Goal: Book appointment/travel/reservation

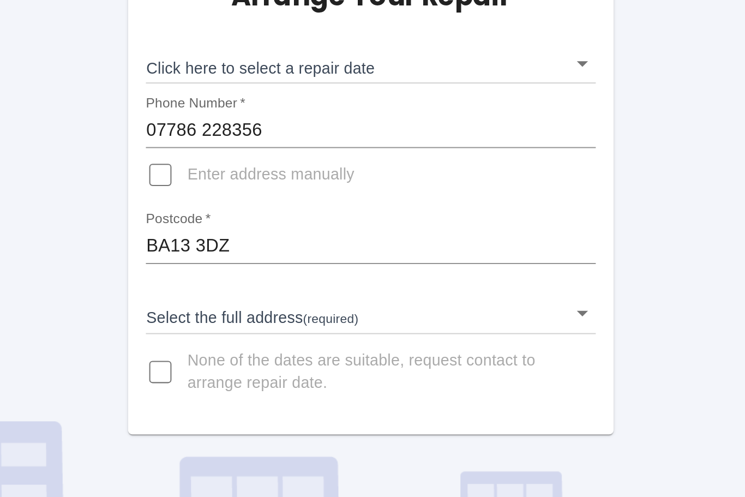
click at [256, 170] on input "Enter address manually" at bounding box center [269, 183] width 26 height 26
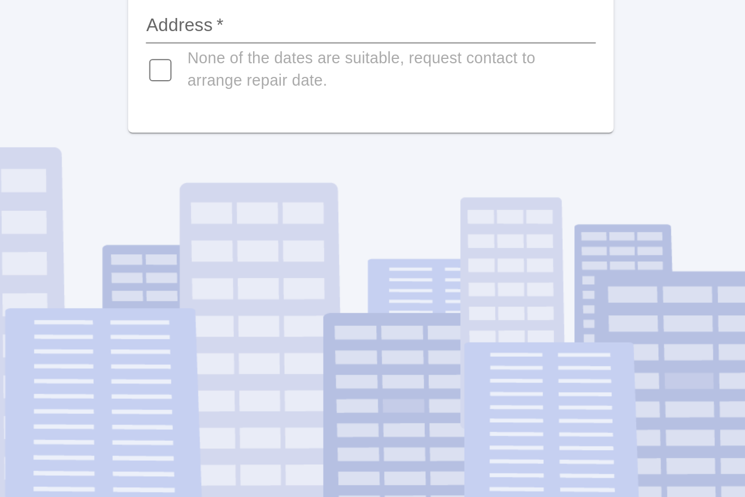
scroll to position [36, 0]
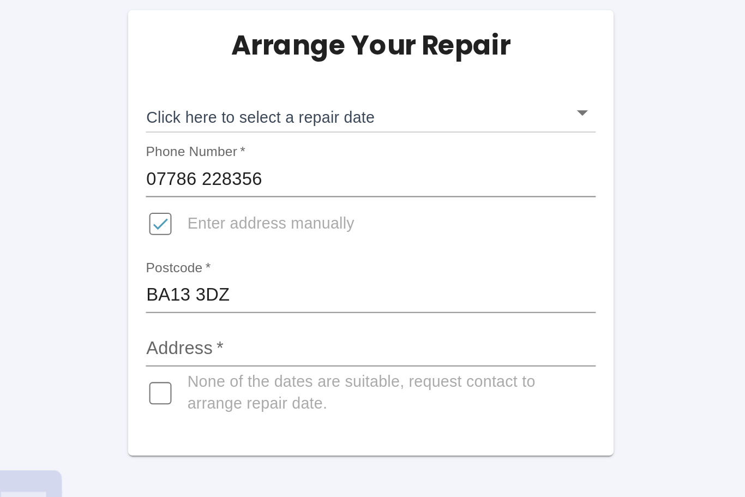
click at [262, 236] on input "Address   *" at bounding box center [372, 244] width 220 height 17
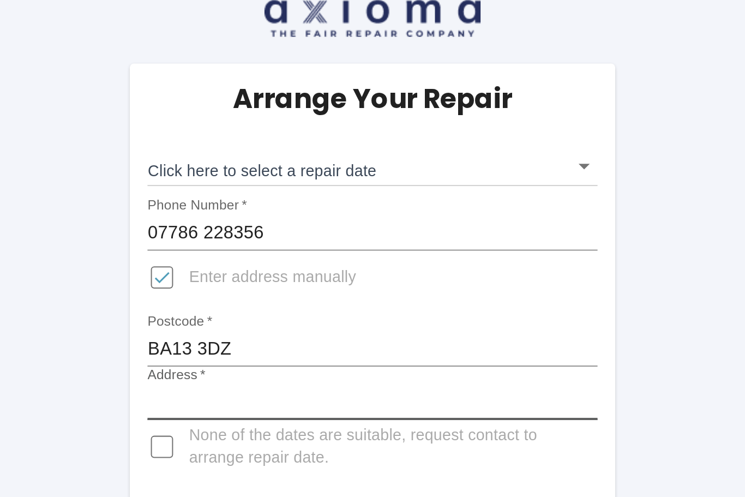
click at [286, 44] on body "Arrange Your Repair Click here to select a repair date ​ Phone Number   * [PHON…" at bounding box center [372, 248] width 745 height 497
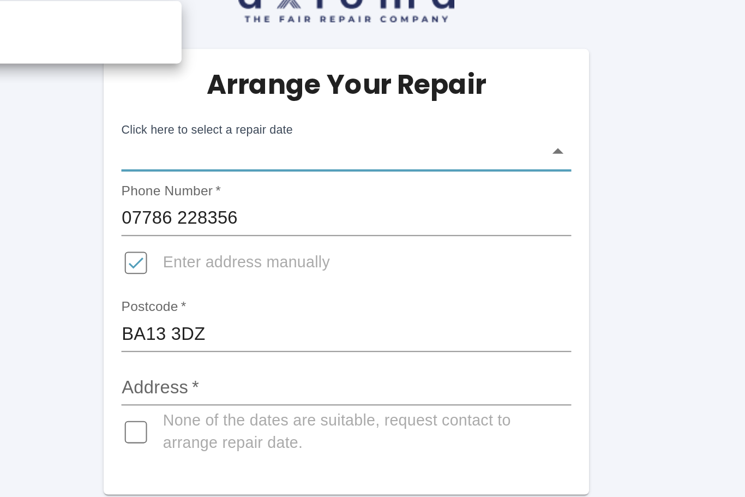
click at [130, 149] on div at bounding box center [372, 248] width 745 height 497
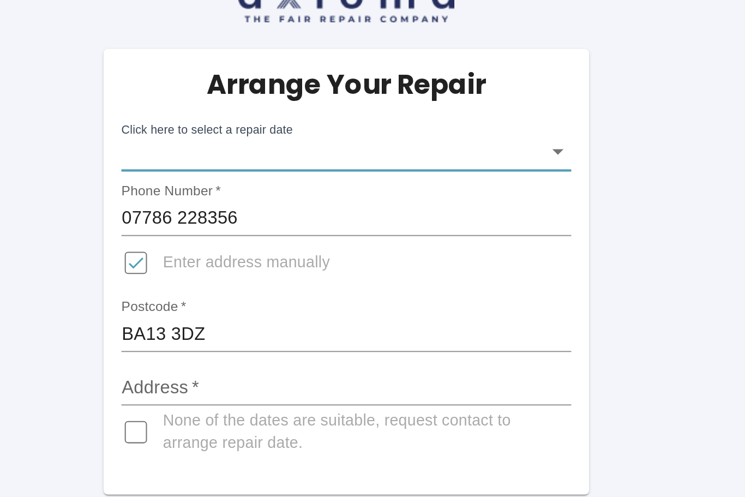
click at [262, 236] on input "Address   *" at bounding box center [372, 244] width 220 height 17
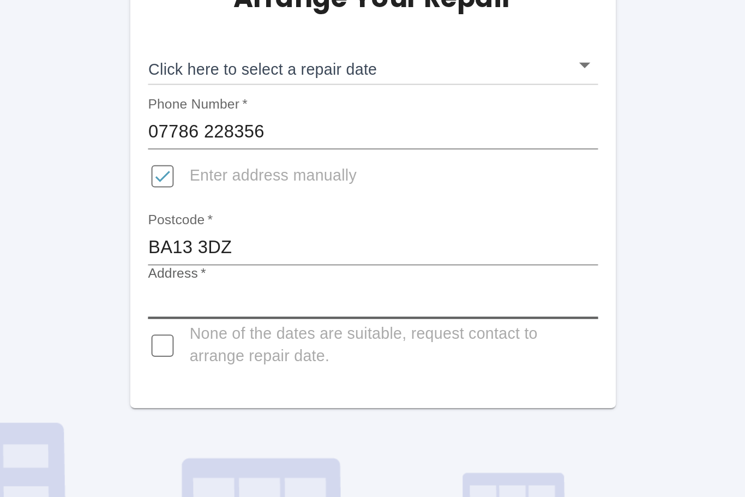
click at [256, 170] on input "Enter address manually" at bounding box center [269, 183] width 26 height 26
checkbox input "false"
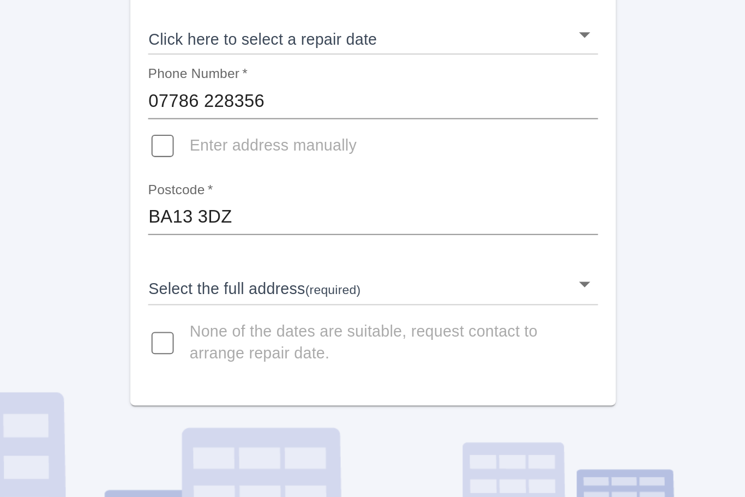
click at [137, 104] on body "Arrange Your Repair Click here to select a repair date ​ Phone Number   * [PHON…" at bounding box center [372, 248] width 745 height 497
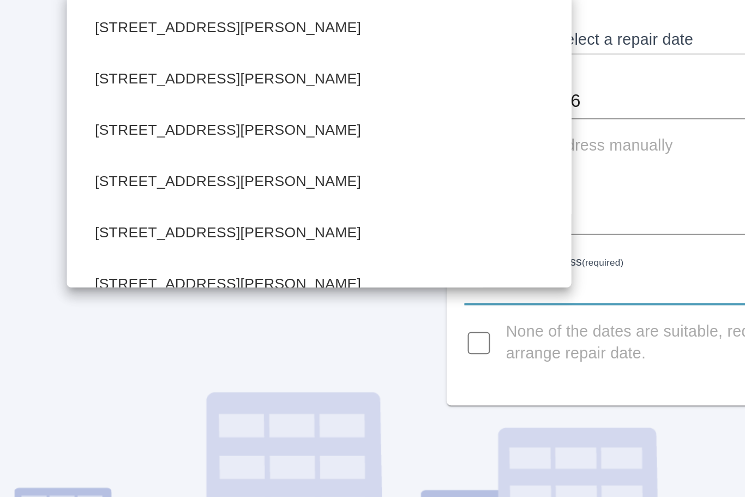
scroll to position [297, 0]
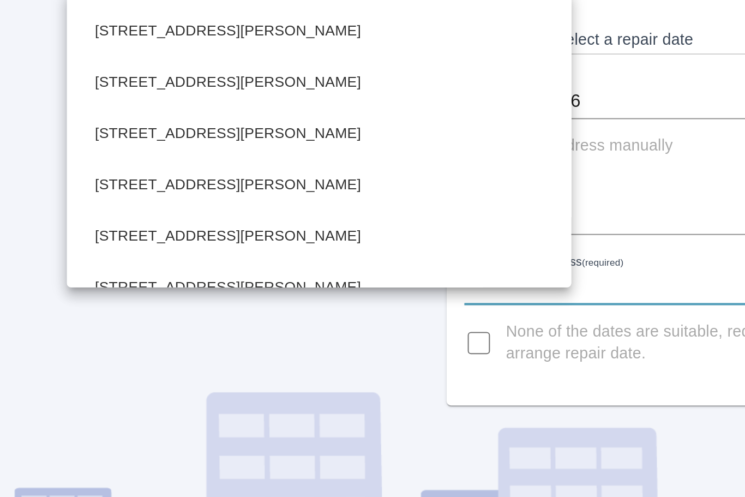
click at [118, 165] on li "[STREET_ADDRESS][PERSON_NAME]" at bounding box center [191, 177] width 242 height 25
type input "[STREET_ADDRESS][PERSON_NAME]"
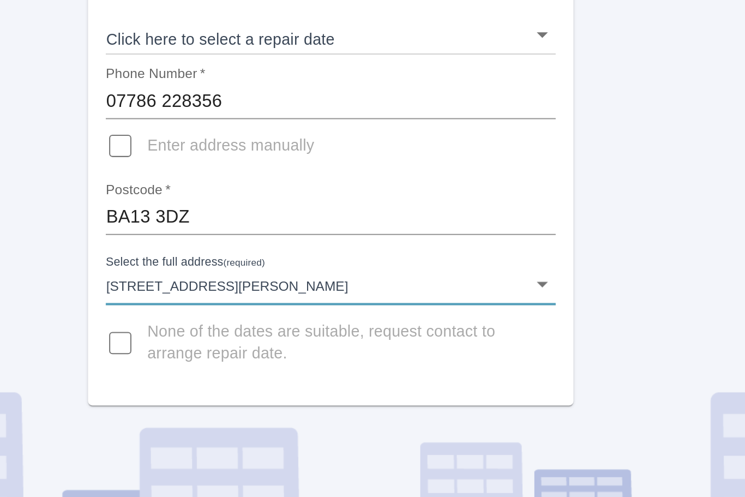
click at [265, 103] on body "Arrange Your Repair Click here to select a repair date ​ Phone Number   * [PHON…" at bounding box center [372, 248] width 745 height 497
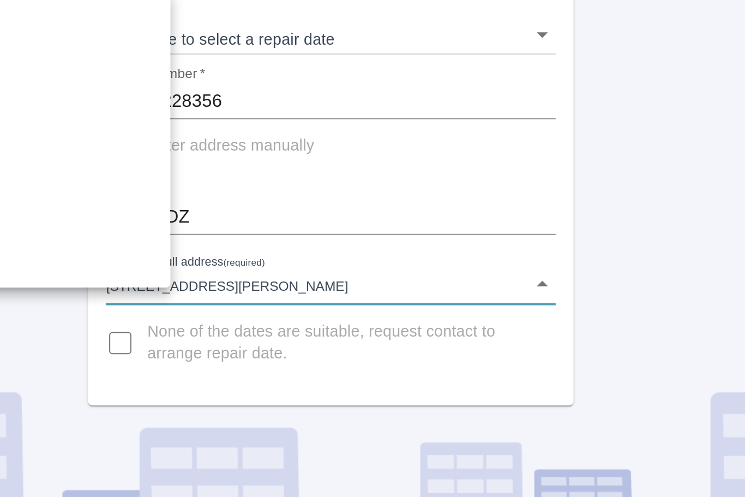
scroll to position [294, 0]
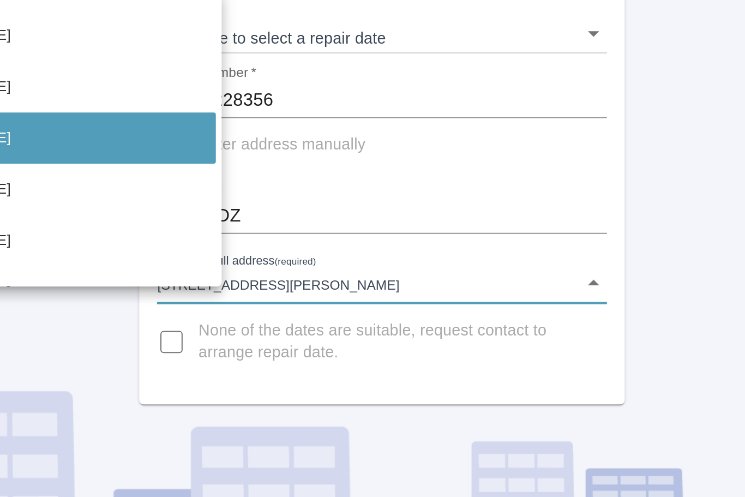
click at [179, 105] on div at bounding box center [372, 248] width 745 height 497
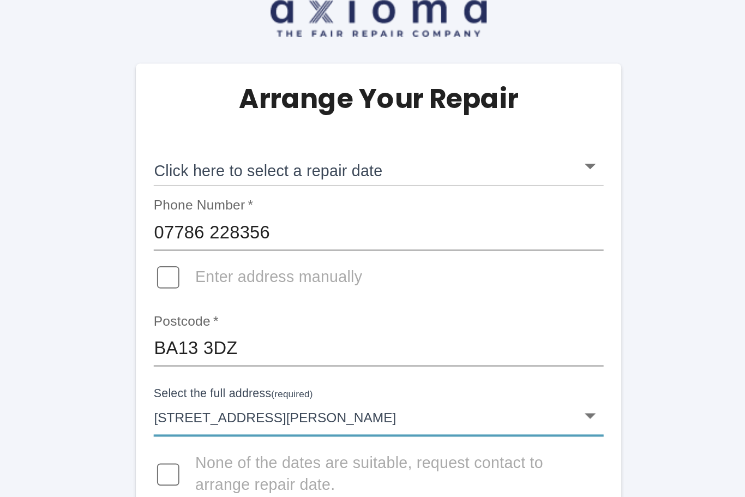
click at [287, 46] on body "Arrange Your Repair Click here to select a repair date ​ Phone Number   * [PHON…" at bounding box center [372, 248] width 745 height 497
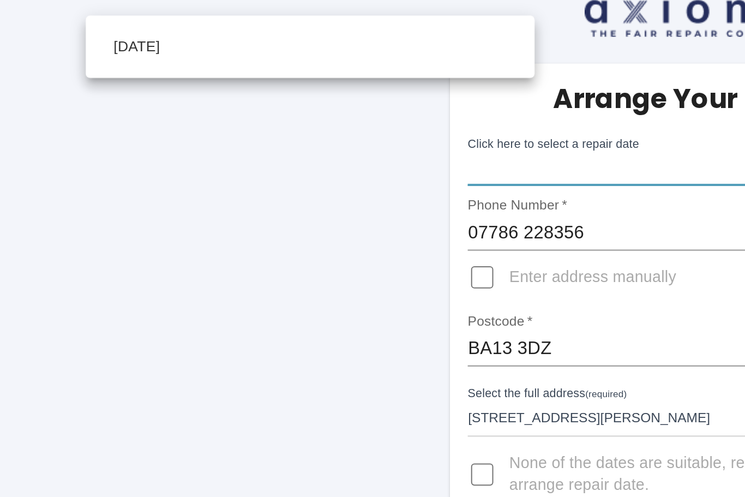
click at [81, 58] on li "[DATE]" at bounding box center [185, 70] width 214 height 25
type input "[DATE]T00:00:00.000Z"
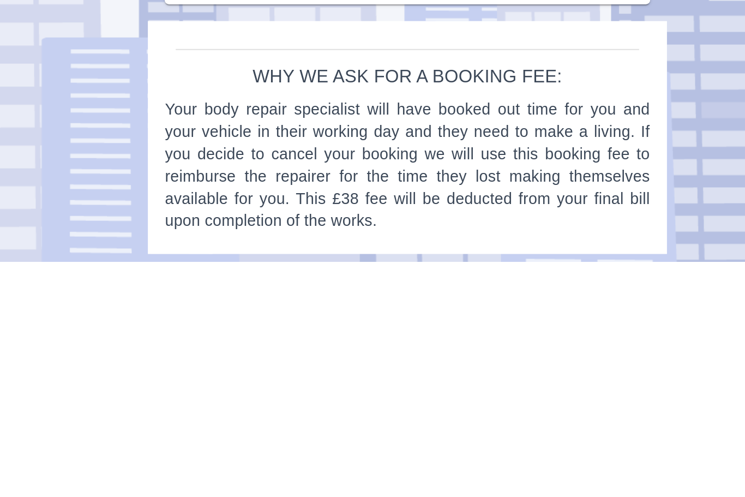
scroll to position [545, 0]
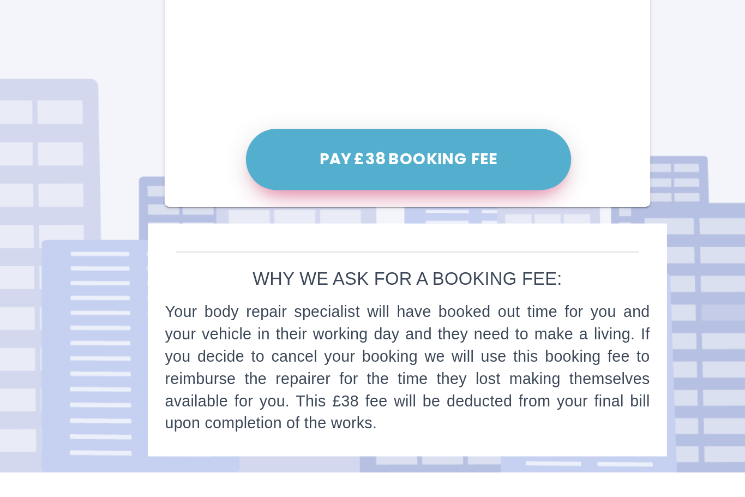
click at [293, 329] on button "Pay £38 Booking Fee" at bounding box center [372, 344] width 159 height 30
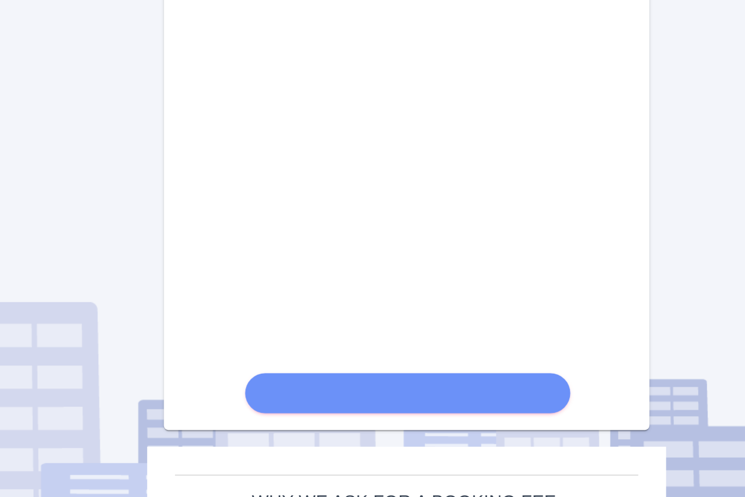
scroll to position [437, 0]
